Goal: Task Accomplishment & Management: Complete application form

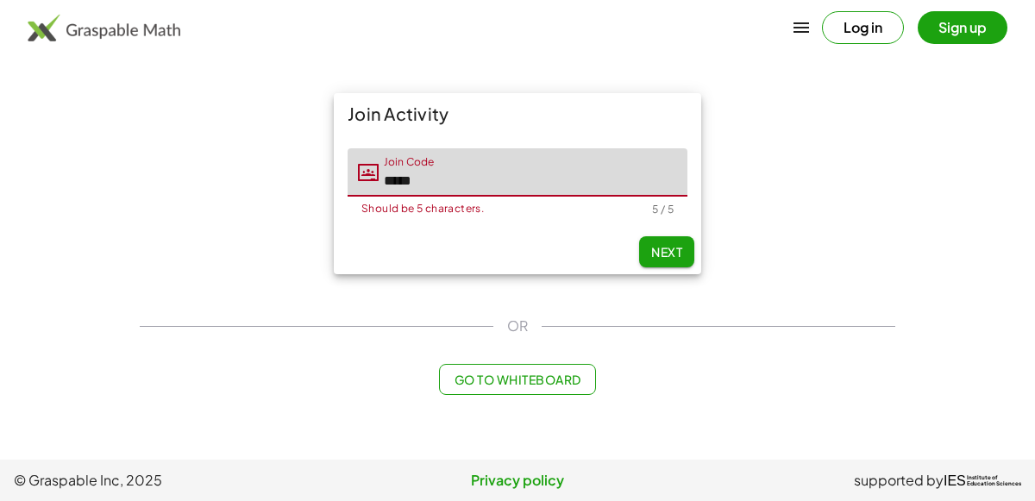
type input "*****"
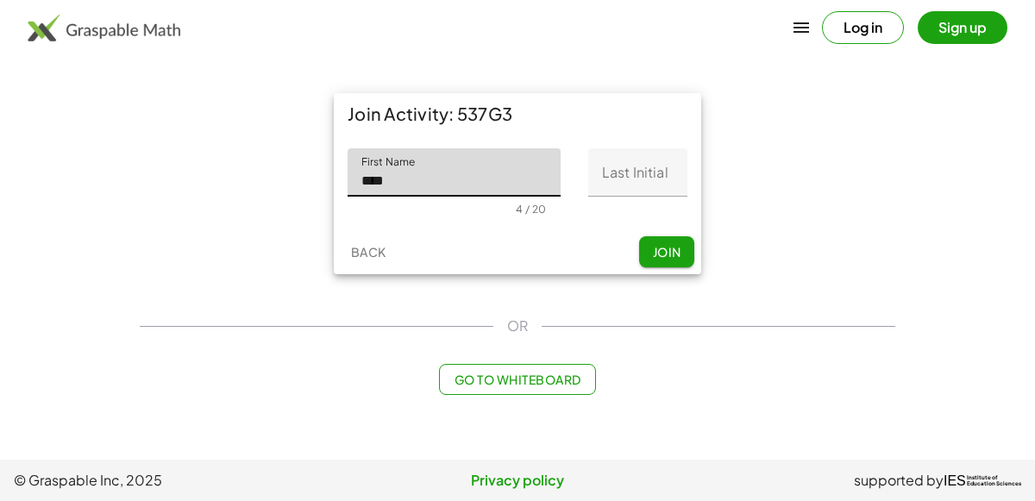
type input "****"
click at [617, 191] on input "Last Initial" at bounding box center [637, 172] width 99 height 48
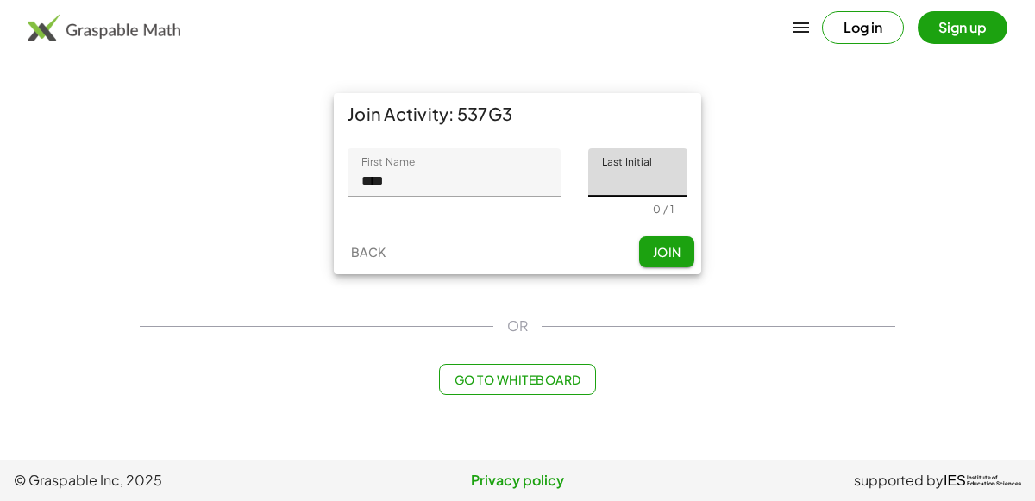
type input "*"
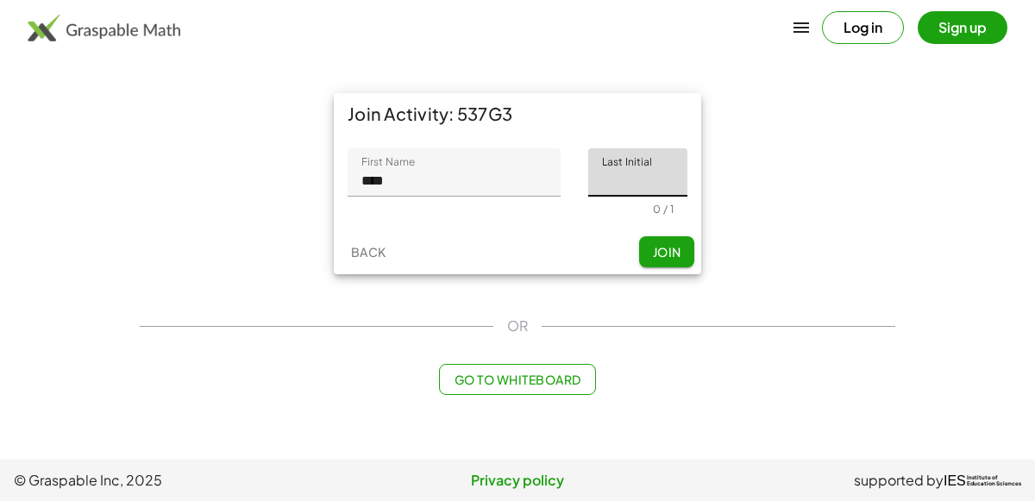
type input "*"
click at [763, 246] on div "Join Activity: 537G3 First Name First Name **** 4 / 20 Last Initial Last Initia…" at bounding box center [517, 184] width 776 height 202
click at [662, 254] on span "Join" at bounding box center [666, 252] width 28 height 16
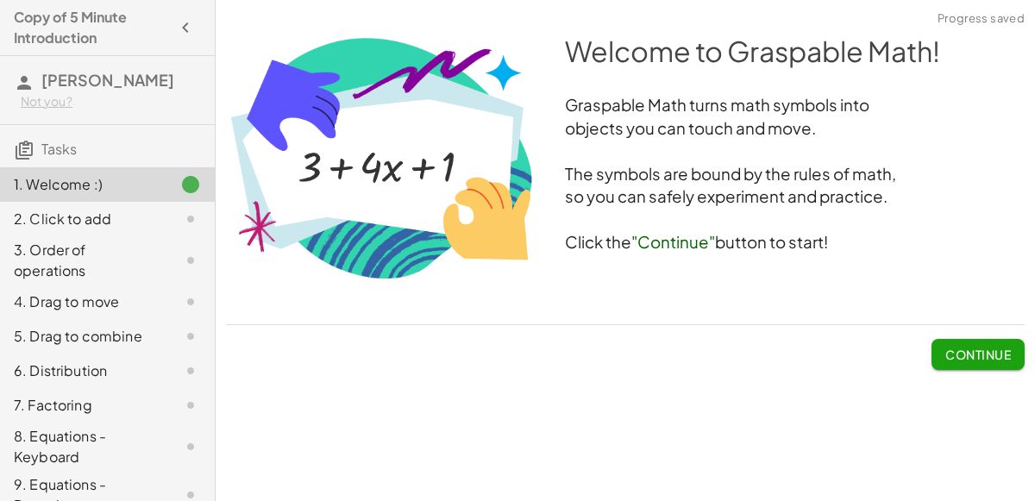
click at [976, 361] on span "Continue" at bounding box center [978, 355] width 66 height 16
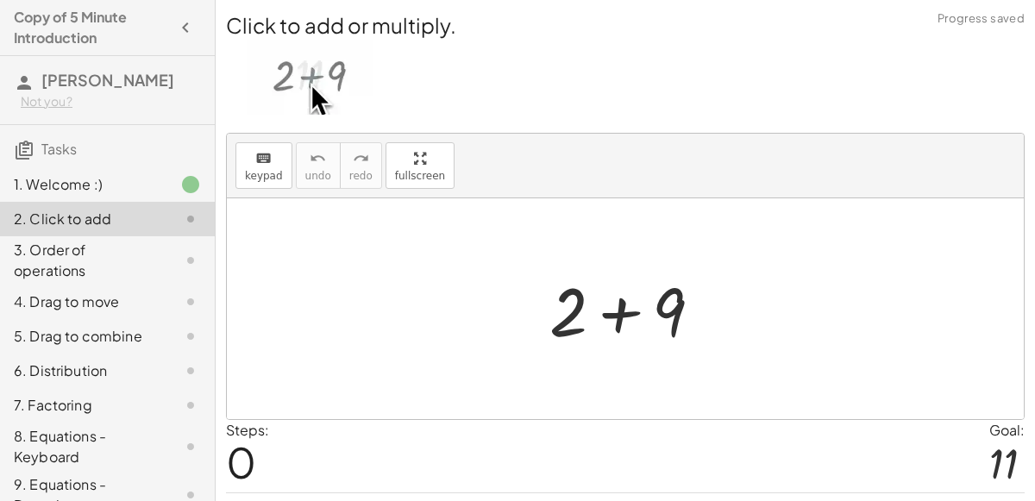
click at [612, 320] on div at bounding box center [633, 309] width 184 height 89
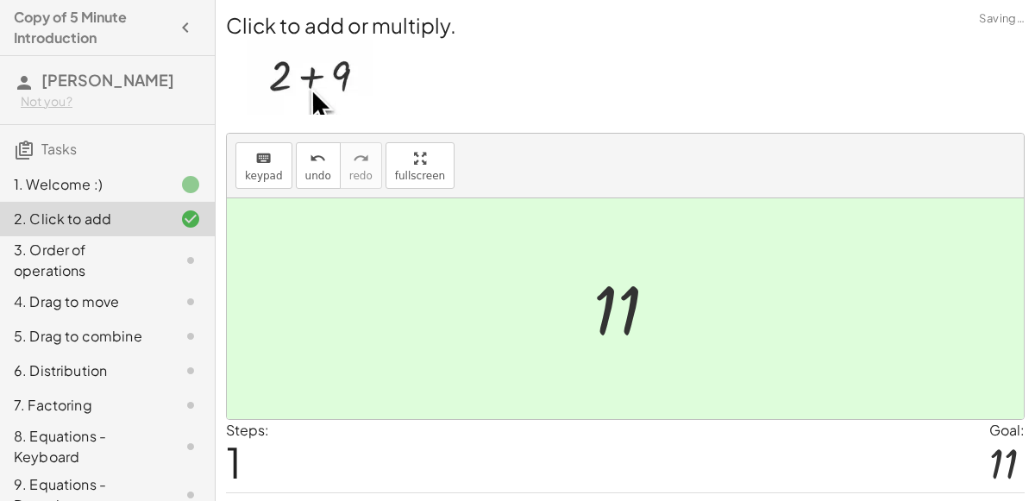
click at [612, 320] on div at bounding box center [632, 309] width 95 height 85
click at [291, 85] on img at bounding box center [310, 77] width 127 height 75
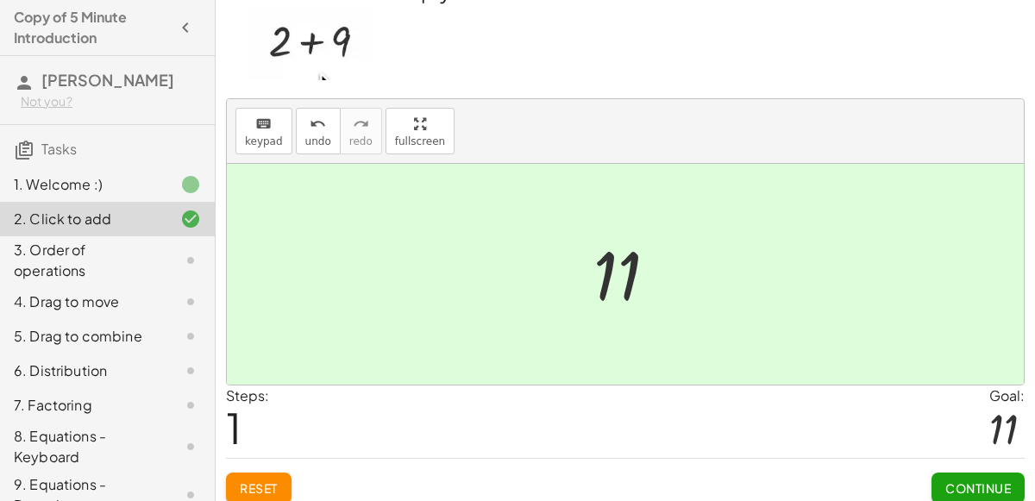
click at [831, 290] on div at bounding box center [625, 274] width 797 height 221
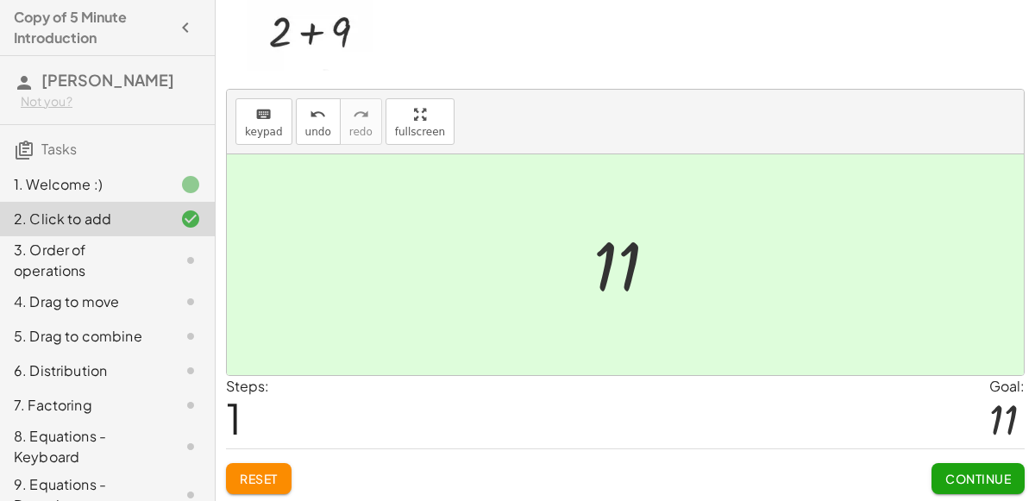
click at [954, 455] on div "Continue" at bounding box center [978, 471] width 93 height 45
click at [959, 467] on button "Continue" at bounding box center [978, 478] width 93 height 31
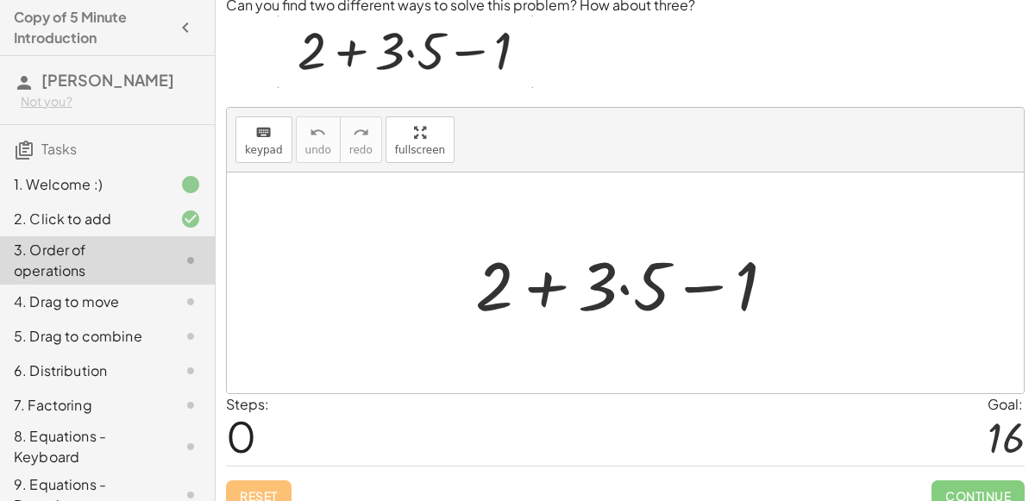
click at [568, 284] on div at bounding box center [632, 283] width 331 height 89
click at [620, 287] on div at bounding box center [632, 283] width 331 height 89
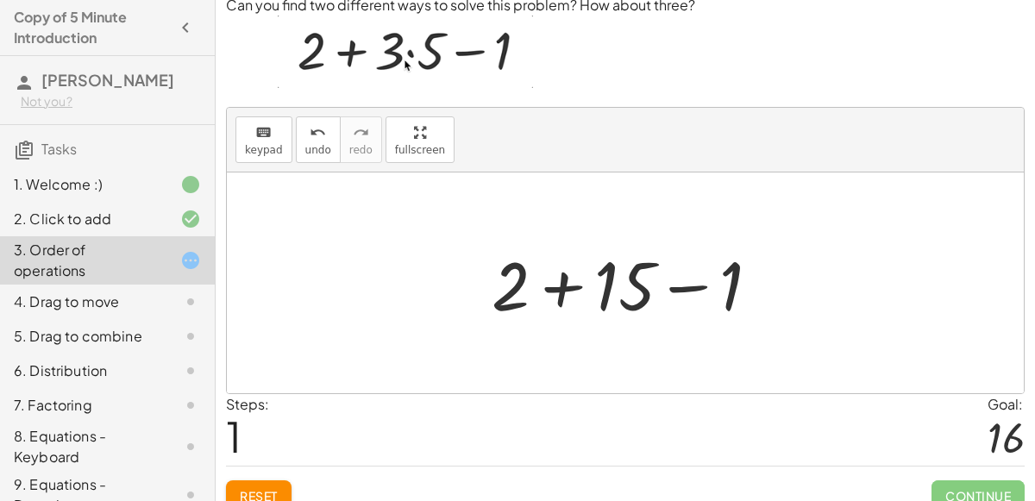
click at [573, 287] on div at bounding box center [632, 283] width 299 height 89
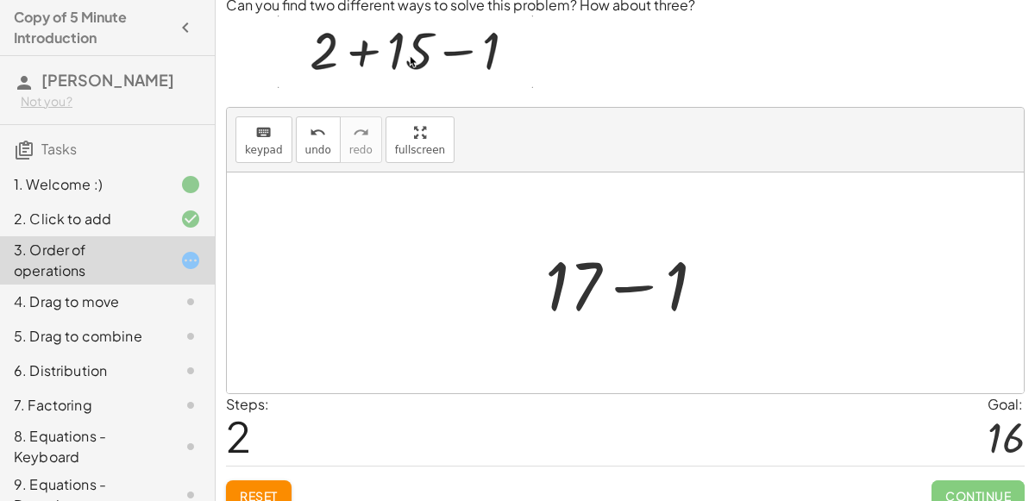
click at [646, 291] on div at bounding box center [632, 283] width 191 height 89
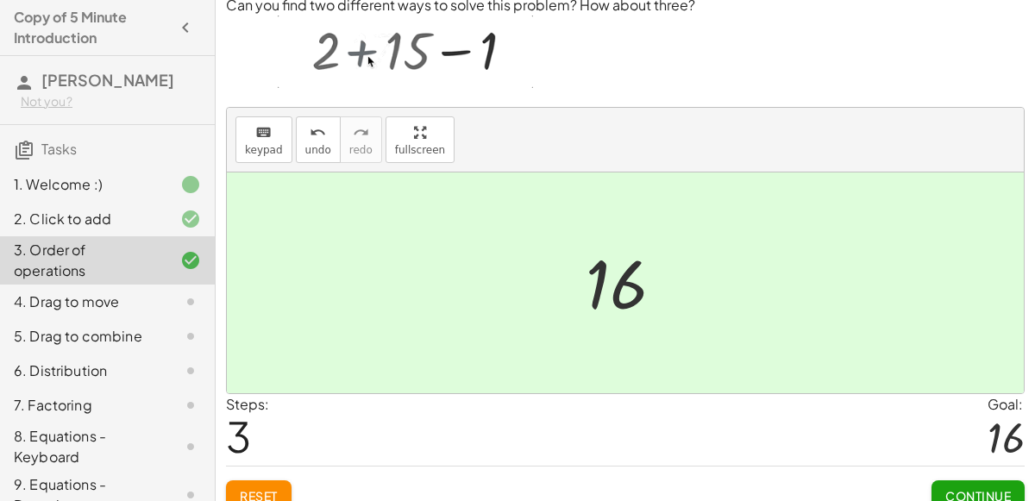
click at [620, 290] on div at bounding box center [632, 283] width 110 height 85
click at [571, 284] on div "+ 2 + · 3 · 5 − 1 + 2 + 15 − 1 + 17 − 1 16" at bounding box center [625, 283] width 131 height 94
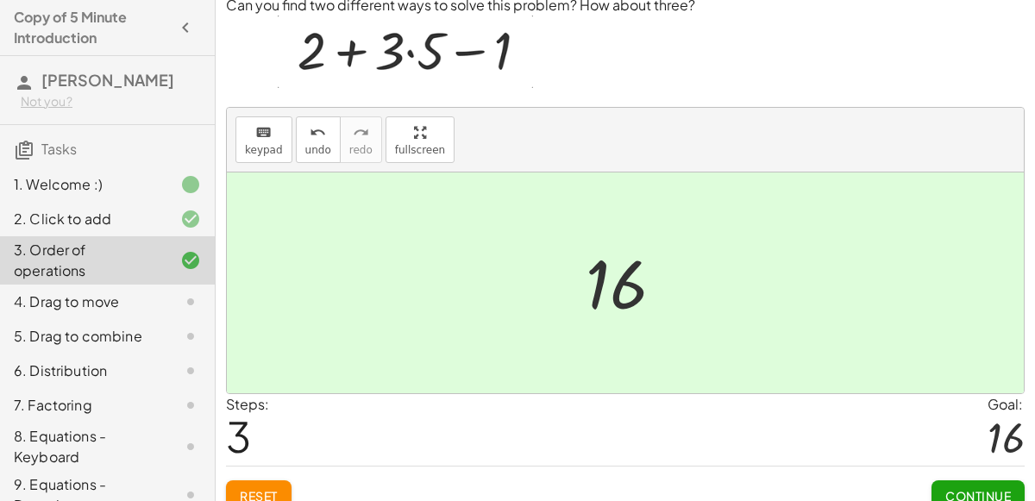
click at [571, 284] on div "+ 2 + · 3 · 5 − 1 + 2 + 15 − 1 + 17 − 1 16" at bounding box center [625, 283] width 131 height 94
click at [962, 493] on span "Continue" at bounding box center [978, 496] width 66 height 16
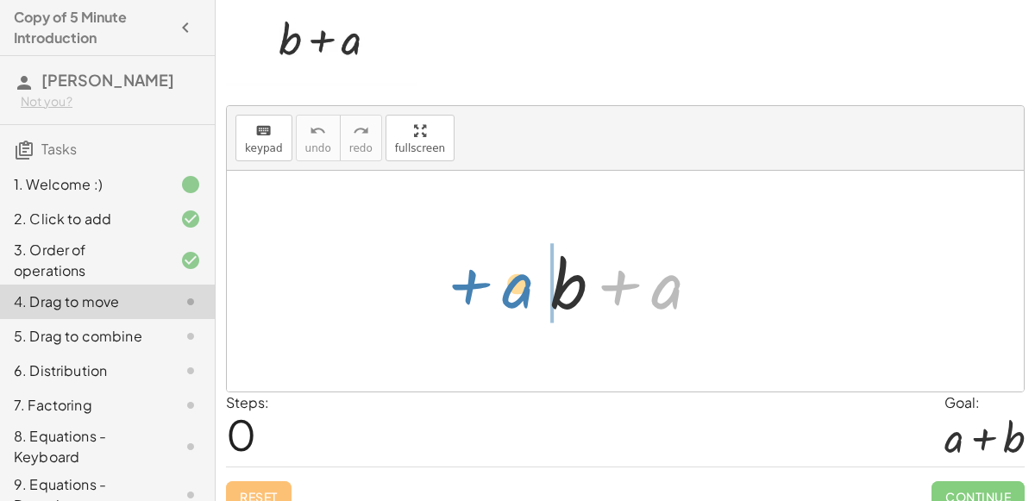
drag, startPoint x: 665, startPoint y: 298, endPoint x: 507, endPoint y: 301, distance: 157.9
click at [507, 301] on div "+ a + b + a" at bounding box center [625, 281] width 797 height 221
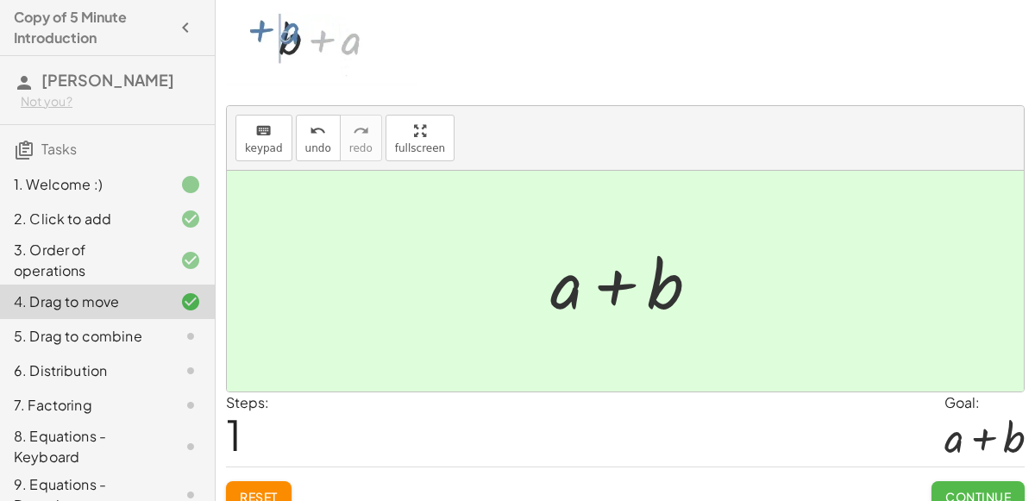
click at [956, 482] on button "Continue" at bounding box center [978, 496] width 93 height 31
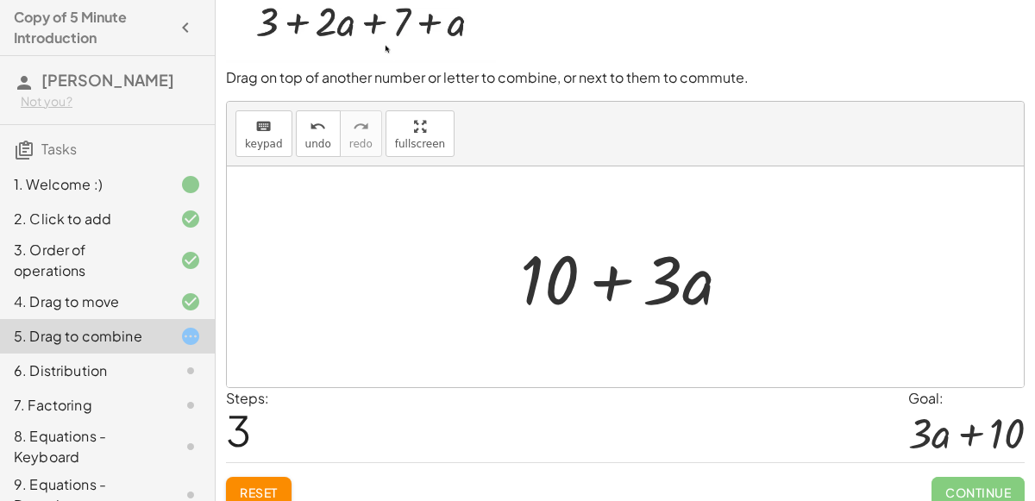
scroll to position [60, 0]
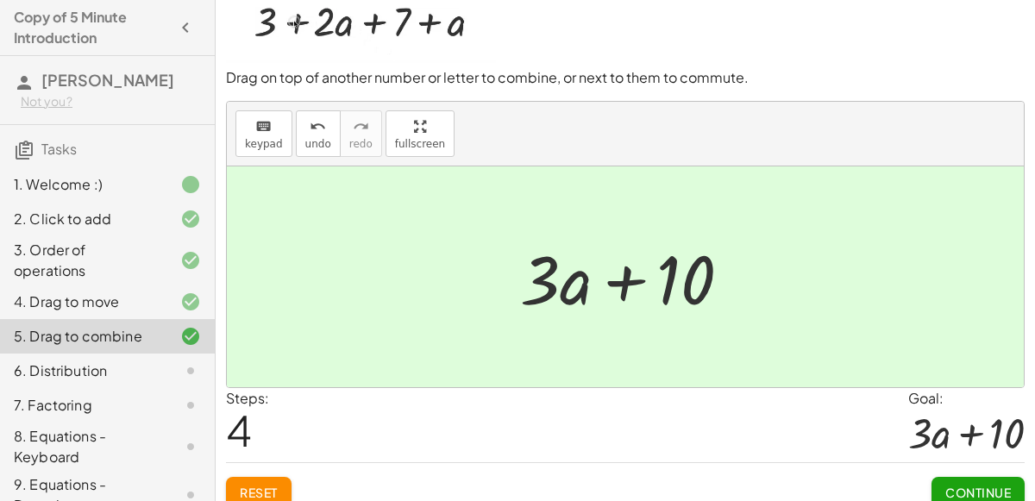
click at [945, 480] on button "Continue" at bounding box center [978, 492] width 93 height 31
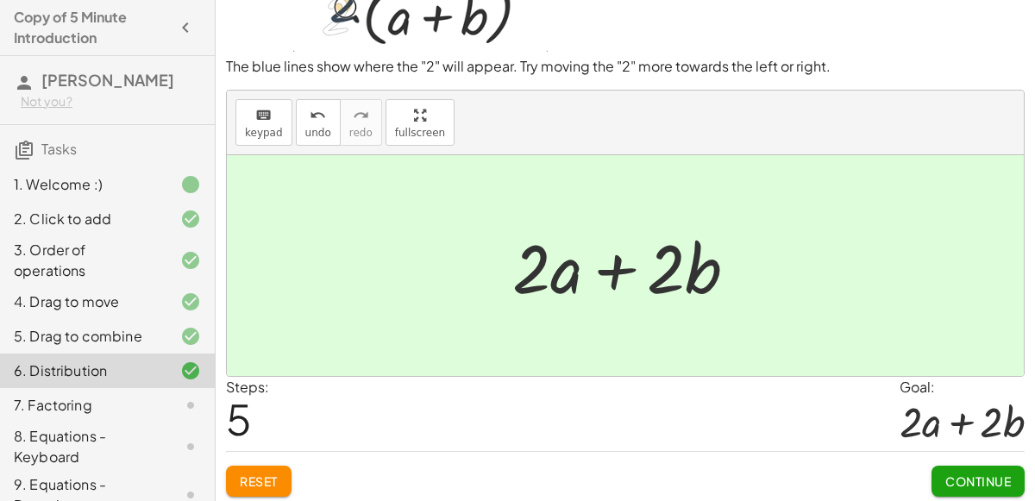
click at [949, 485] on span "Continue" at bounding box center [978, 482] width 66 height 16
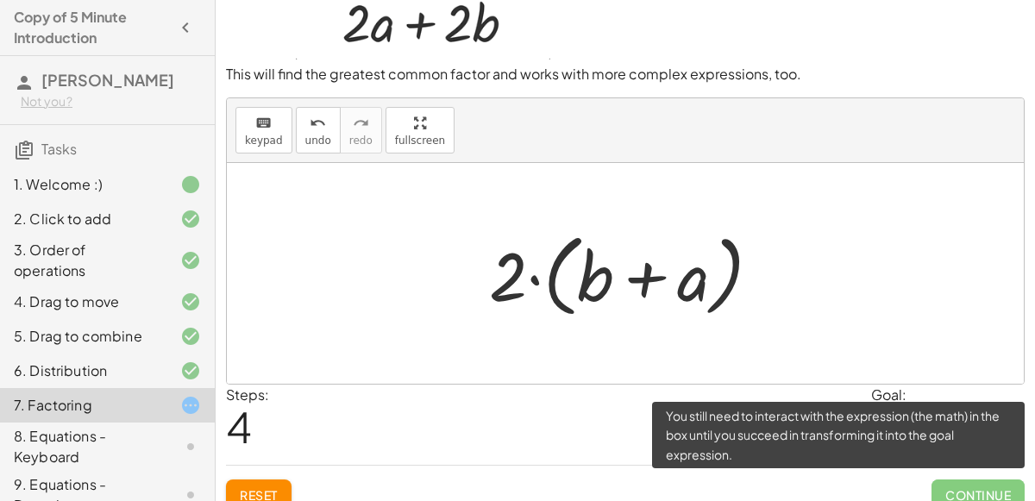
scroll to position [70, 0]
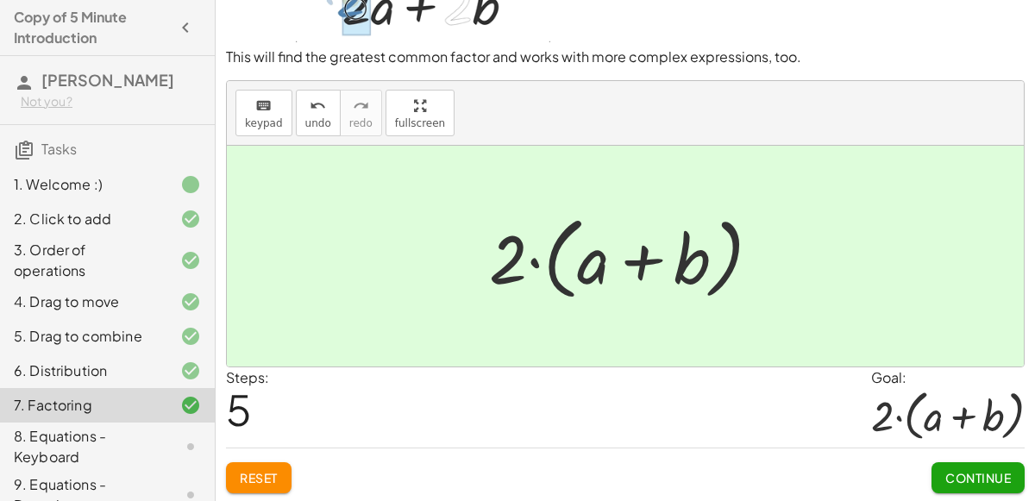
click at [955, 482] on span "Continue" at bounding box center [978, 478] width 66 height 16
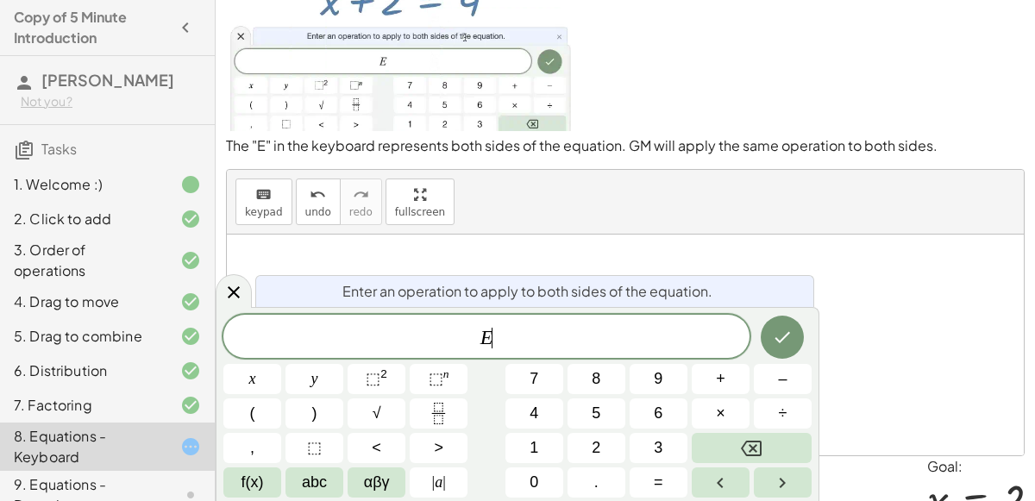
click at [650, 367] on button "9" at bounding box center [659, 379] width 58 height 30
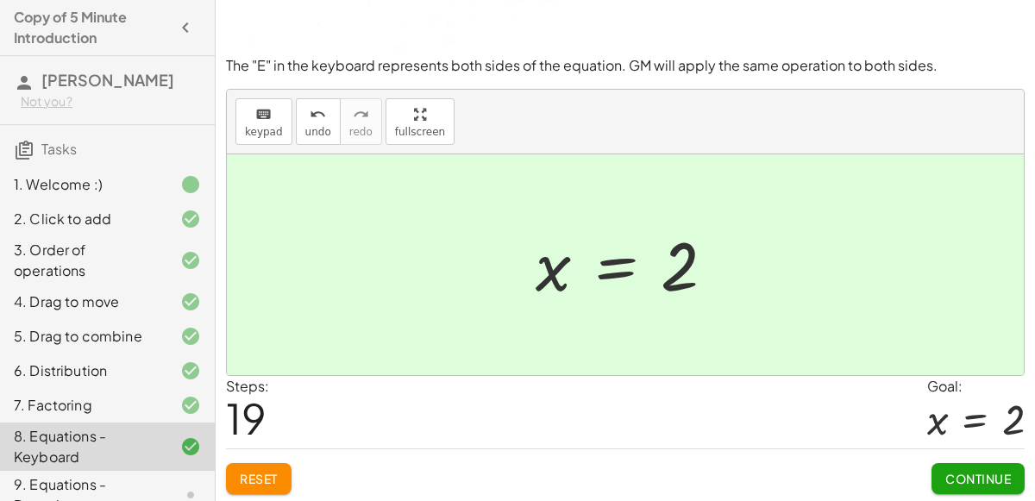
click at [962, 477] on span "Continue" at bounding box center [978, 479] width 66 height 16
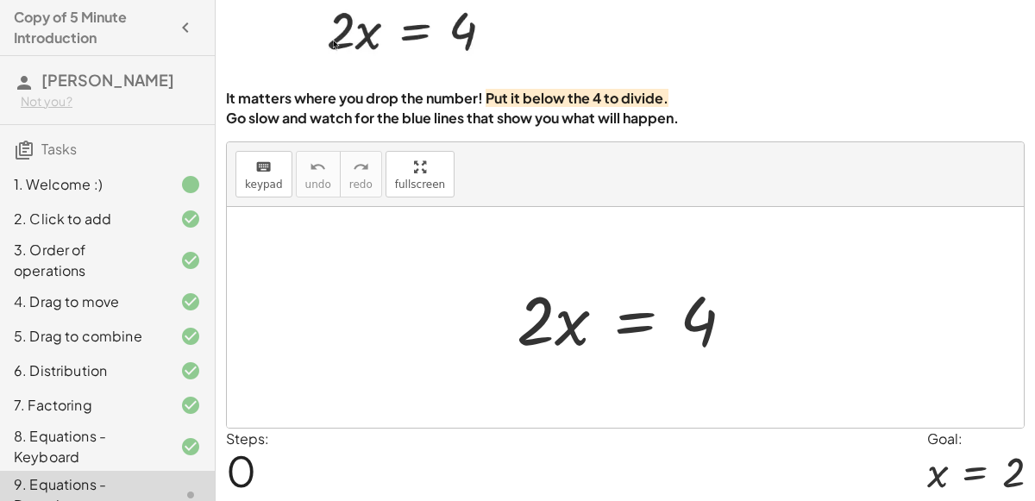
scroll to position [86, 0]
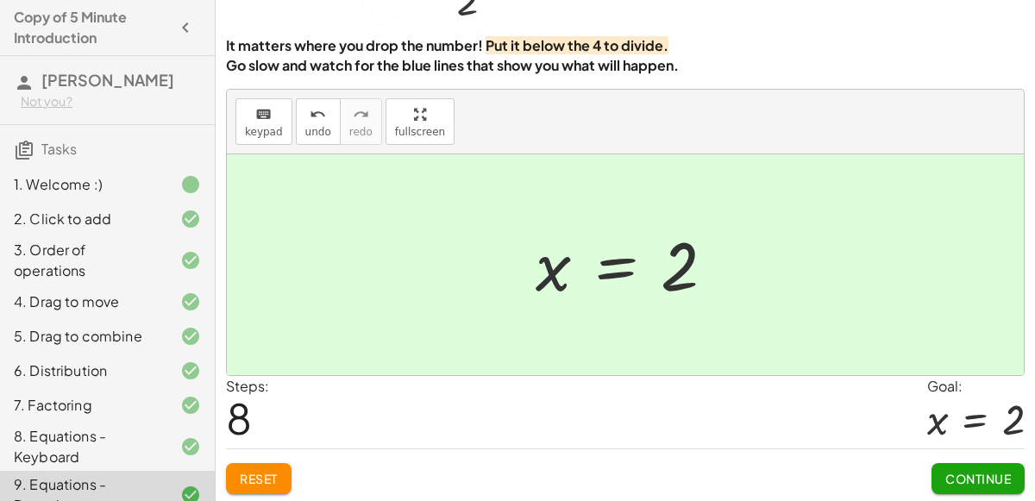
click at [954, 487] on button "Continue" at bounding box center [978, 478] width 93 height 31
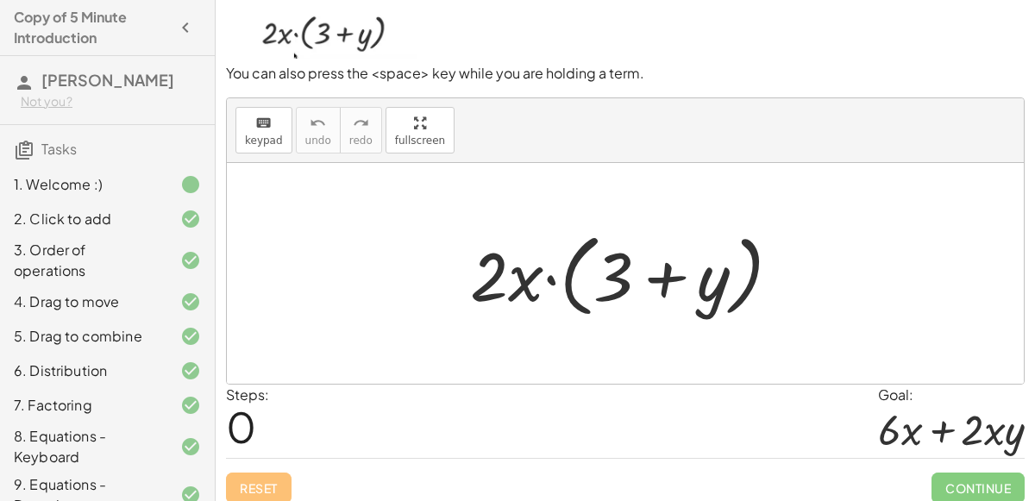
scroll to position [129, 0]
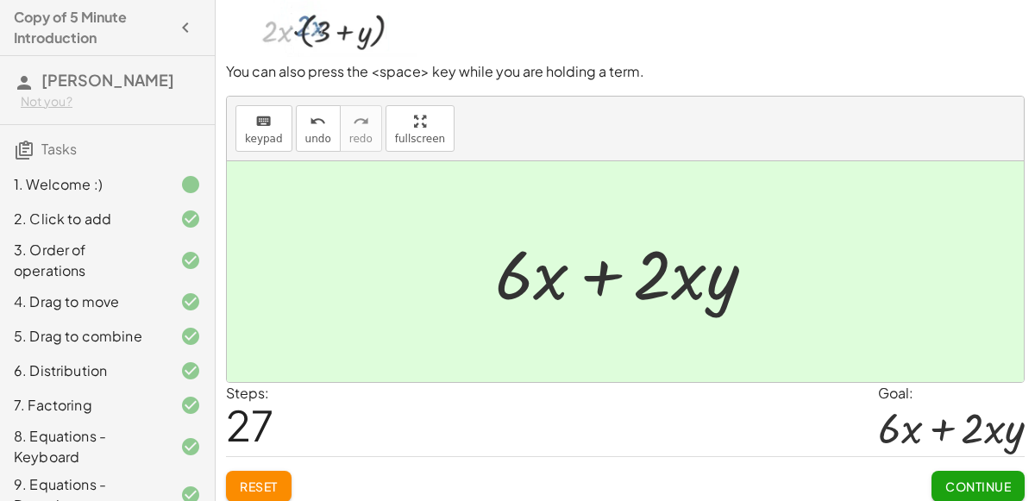
click at [957, 480] on span "Continue" at bounding box center [978, 487] width 66 height 16
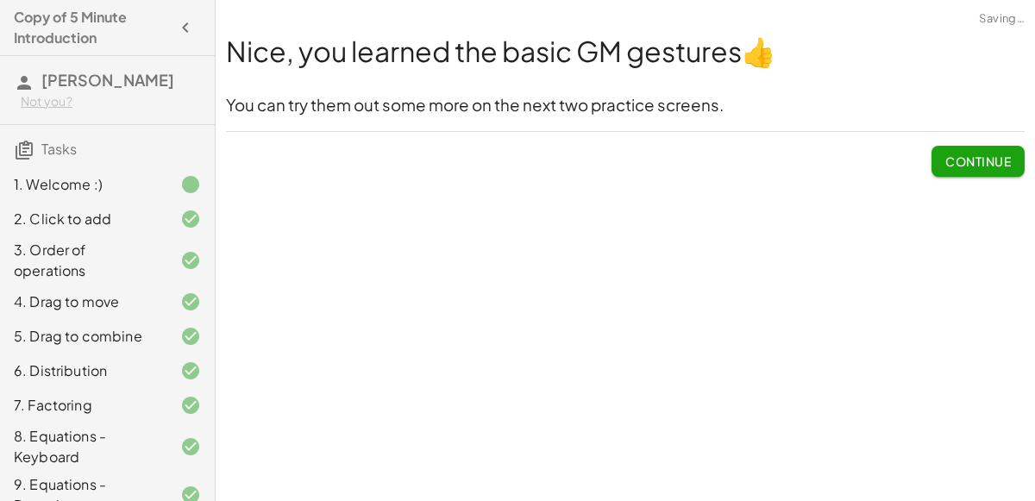
scroll to position [0, 0]
click at [951, 172] on button "Continue" at bounding box center [978, 161] width 93 height 31
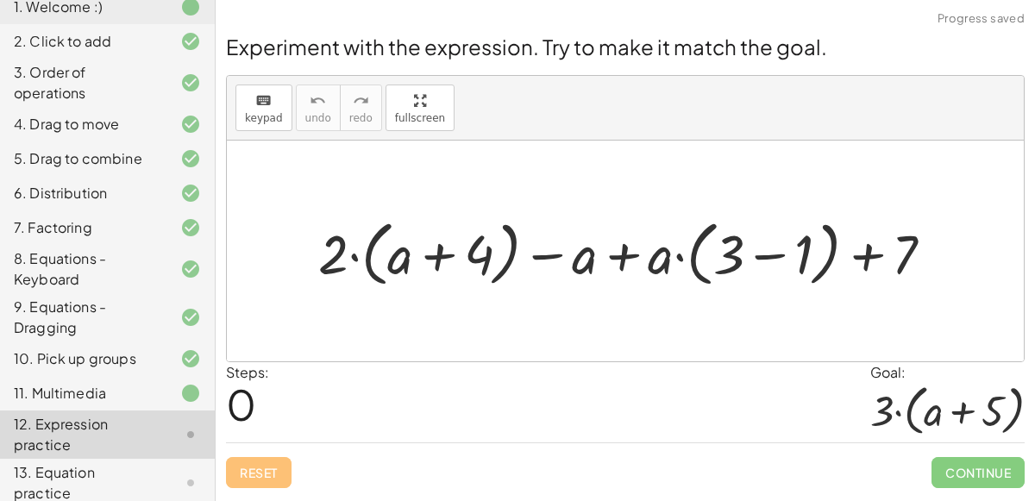
scroll to position [210, 0]
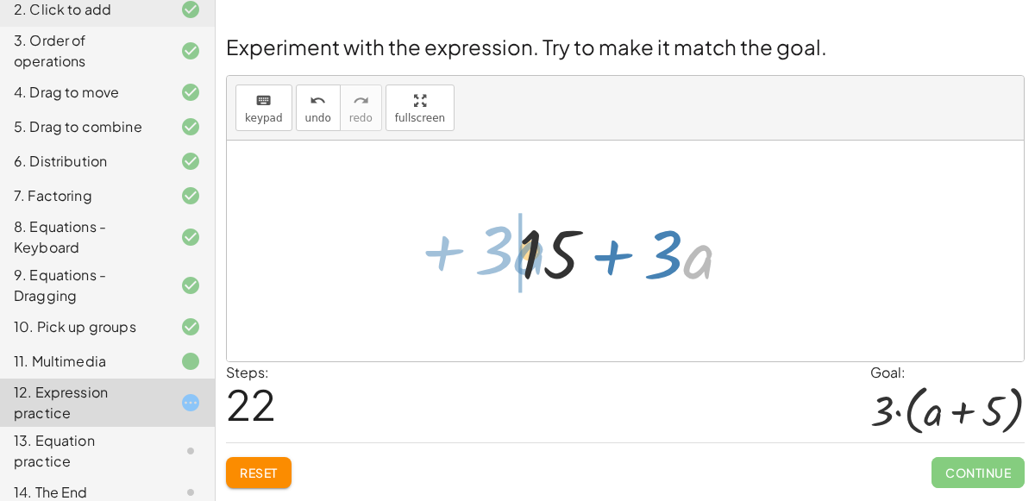
drag, startPoint x: 684, startPoint y: 251, endPoint x: 513, endPoint y: 247, distance: 170.8
click at [513, 247] on div at bounding box center [632, 251] width 245 height 89
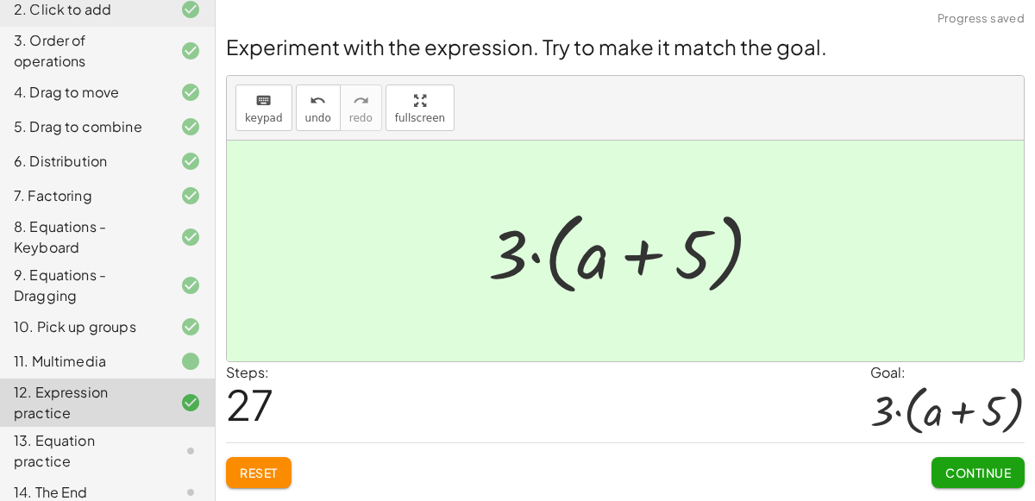
click at [975, 460] on button "Continue" at bounding box center [978, 472] width 93 height 31
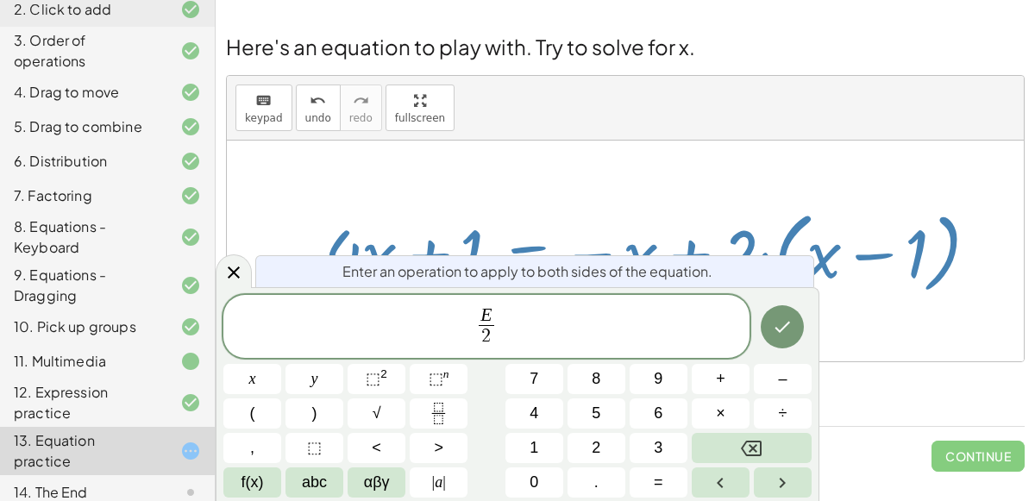
click at [785, 331] on icon "Done" at bounding box center [782, 327] width 21 height 21
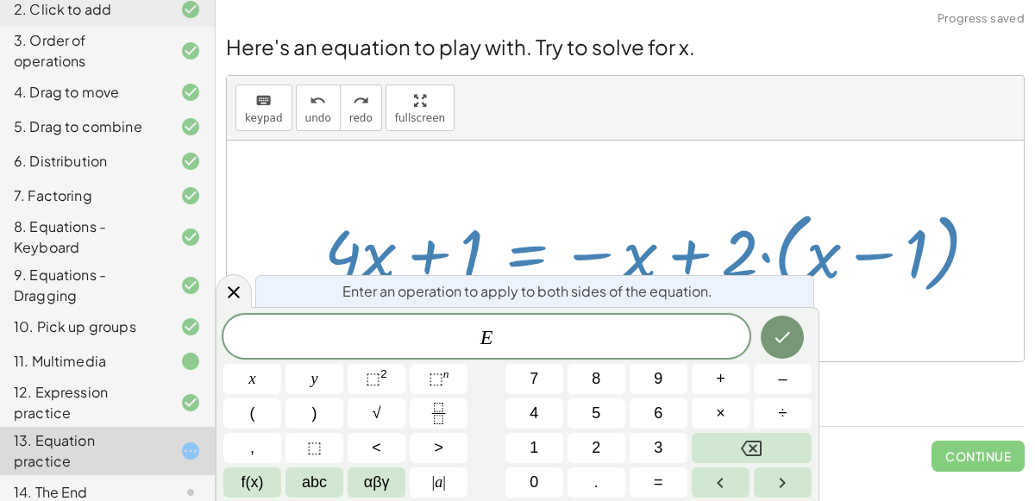
click at [785, 355] on button "Done" at bounding box center [782, 337] width 43 height 43
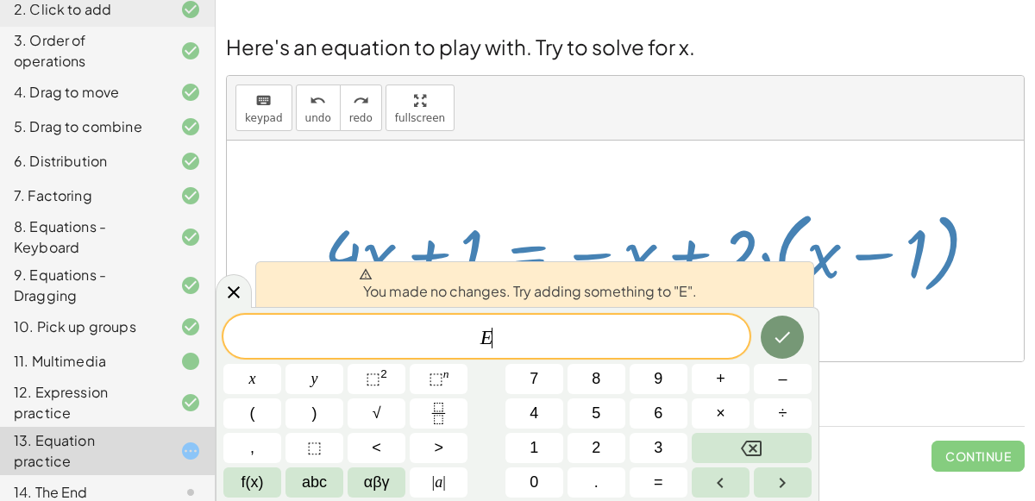
click at [789, 344] on icon "Done" at bounding box center [782, 337] width 21 height 21
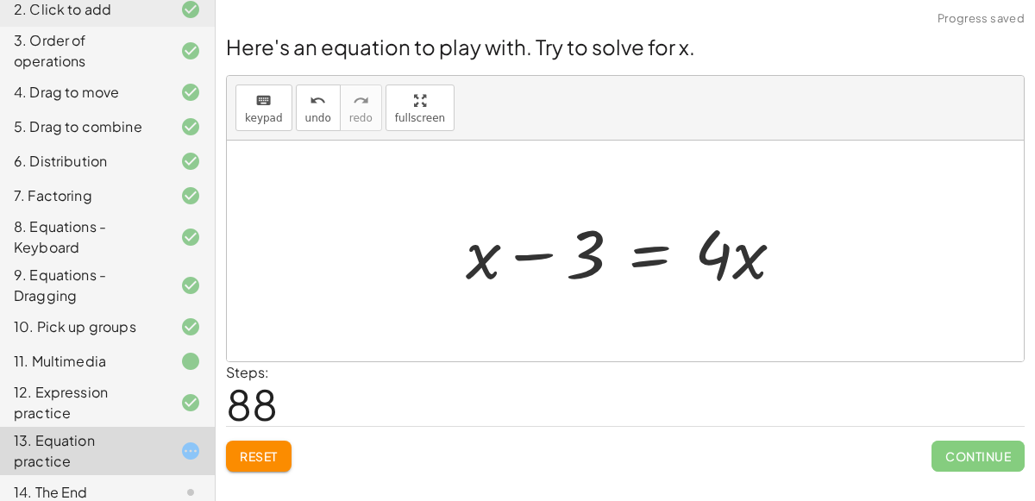
click at [634, 243] on div at bounding box center [632, 251] width 350 height 89
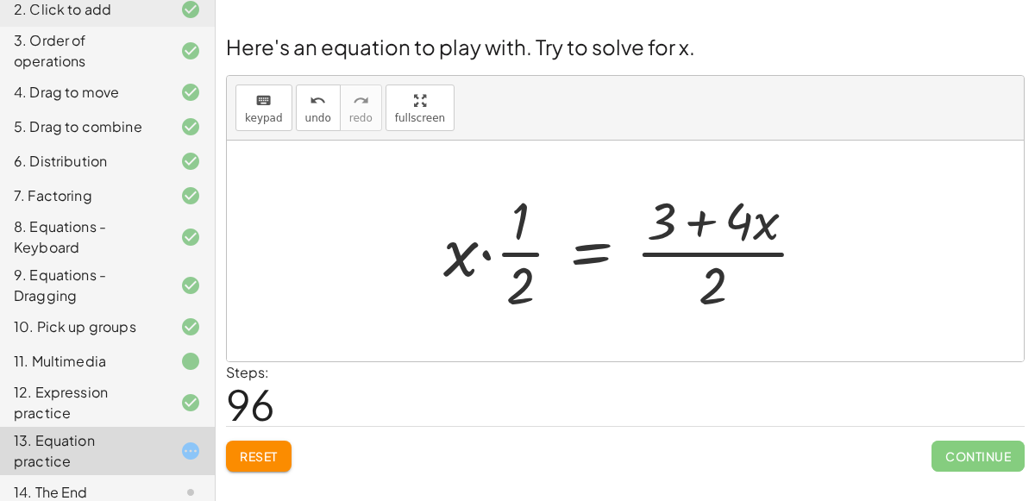
click at [262, 455] on span "Reset" at bounding box center [259, 457] width 38 height 16
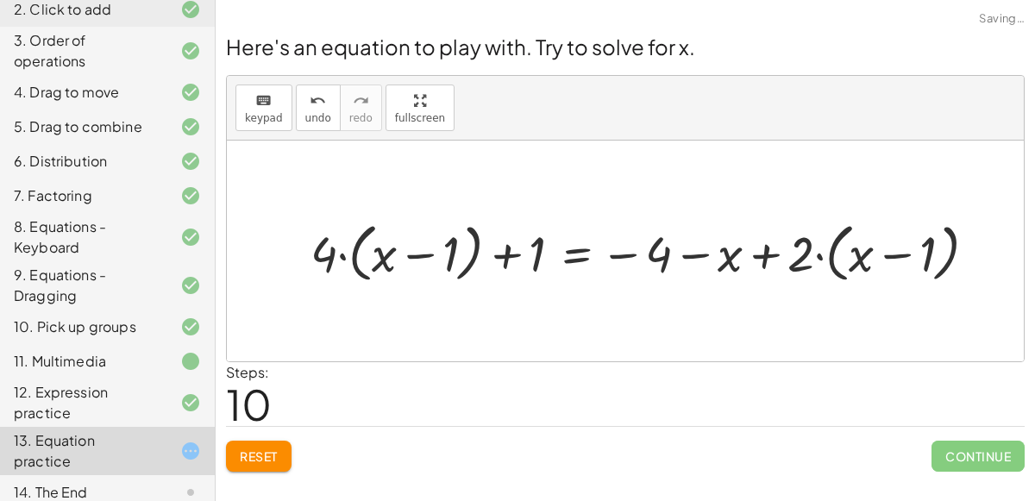
click at [257, 468] on button "Reset" at bounding box center [259, 456] width 66 height 31
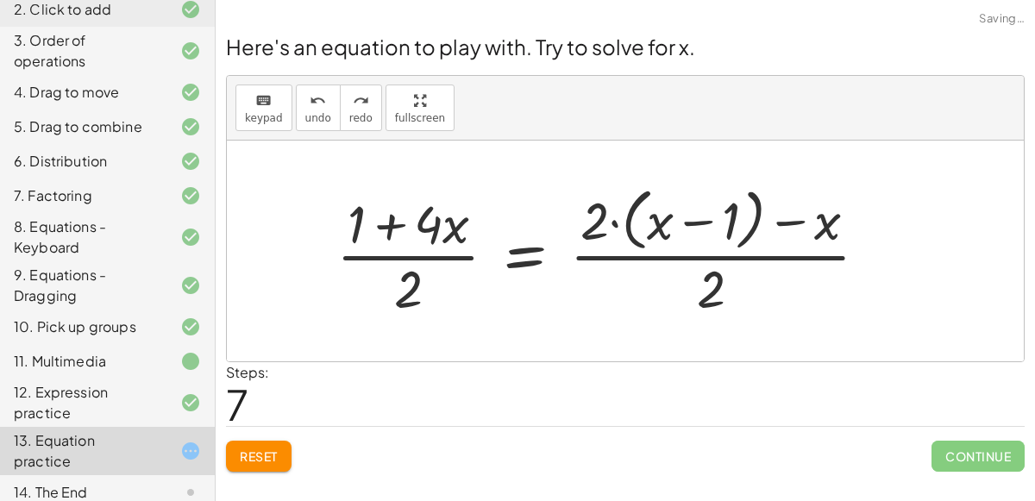
click at [264, 455] on span "Reset" at bounding box center [259, 457] width 38 height 16
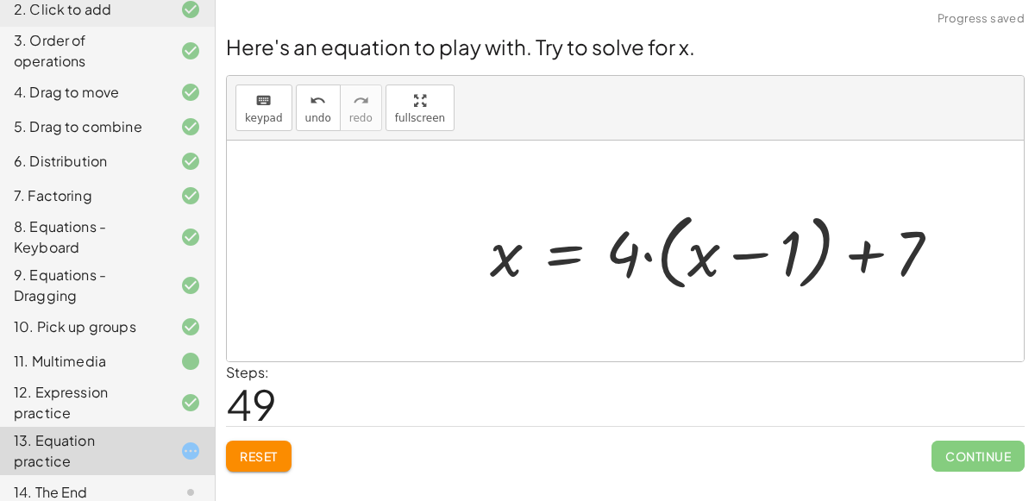
click at [251, 454] on span "Reset" at bounding box center [259, 457] width 38 height 16
